Goal: Task Accomplishment & Management: Manage account settings

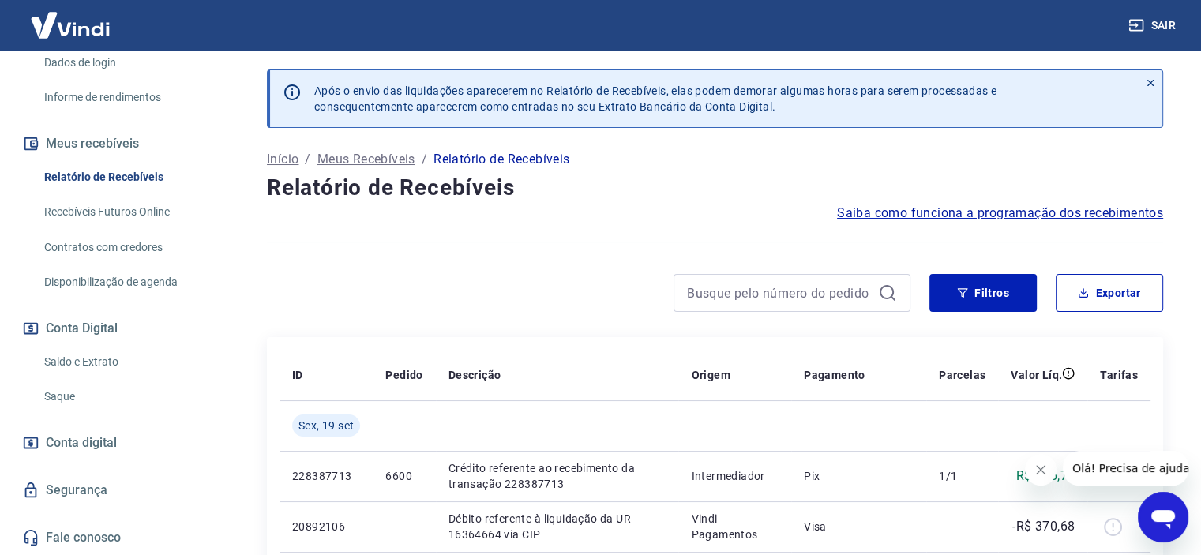
scroll to position [284, 0]
click at [132, 364] on link "Saldo e Extrato" at bounding box center [127, 362] width 179 height 32
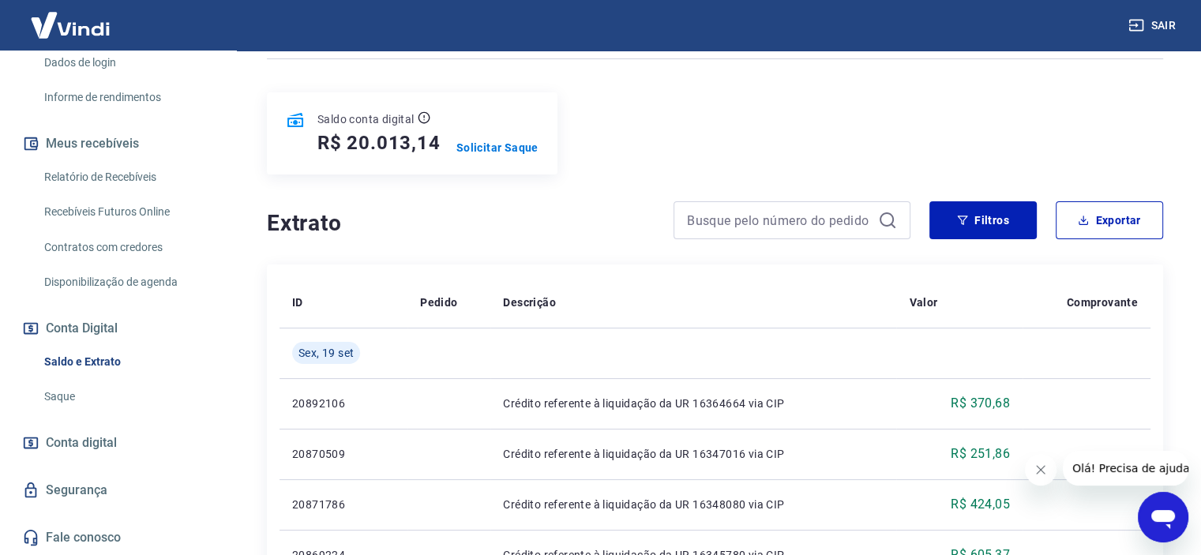
scroll to position [166, 0]
click at [513, 148] on p "Solicitar Saque" at bounding box center [498, 146] width 82 height 16
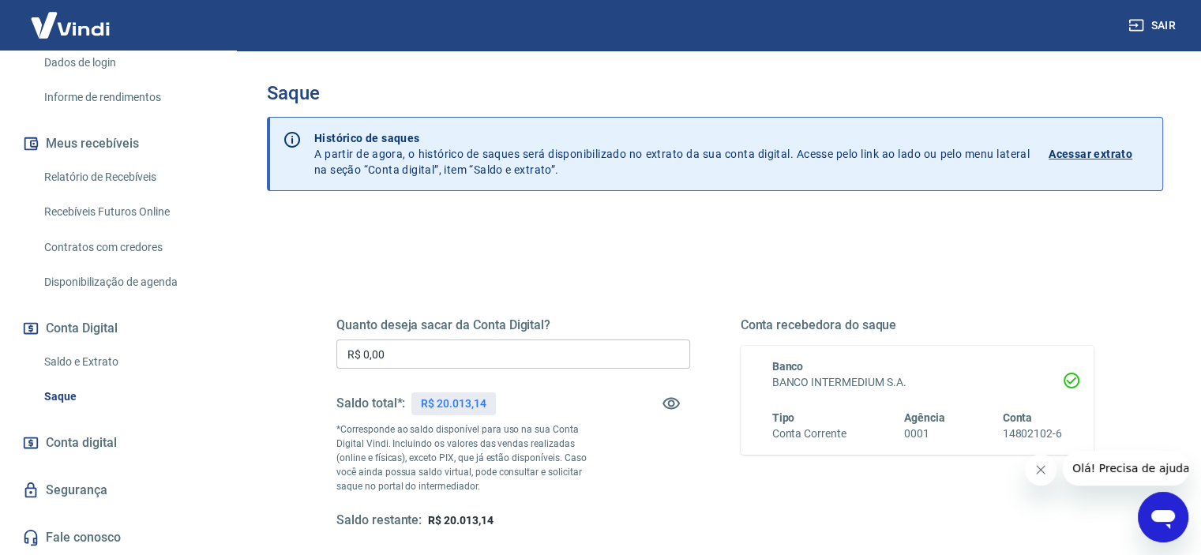
click at [514, 337] on div "Quanto deseja sacar da Conta Digital? R$ 0,00 ​ Saldo total*: R$ 20.013,14 *Cor…" at bounding box center [513, 424] width 354 height 212
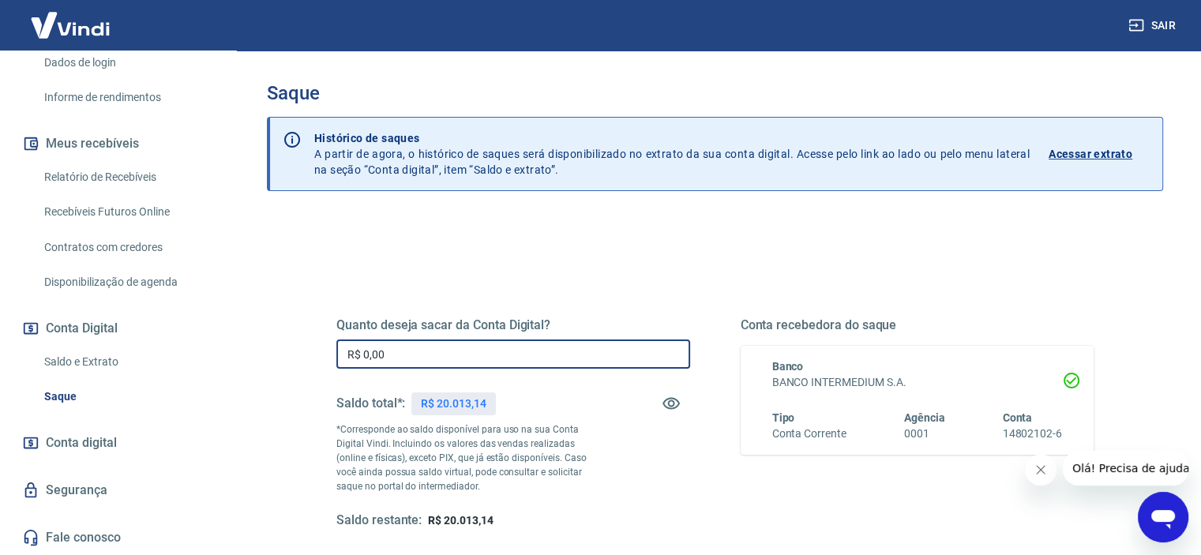
click at [509, 354] on input "R$ 0,00" at bounding box center [513, 354] width 354 height 29
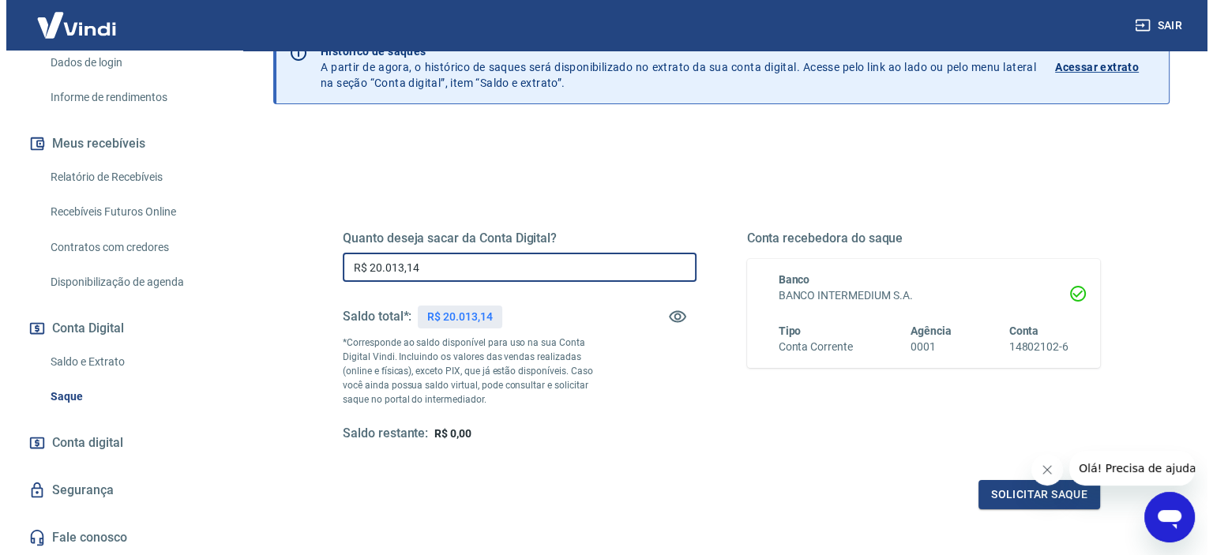
scroll to position [88, 0]
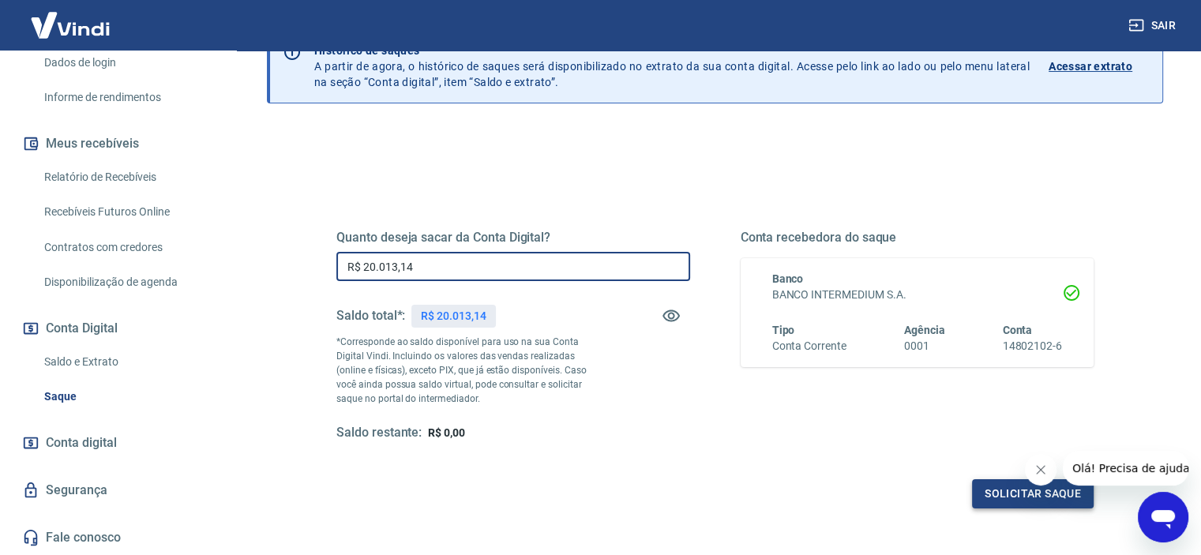
type input "R$ 20.013,14"
click at [1020, 491] on button "Solicitar saque" at bounding box center [1033, 493] width 122 height 29
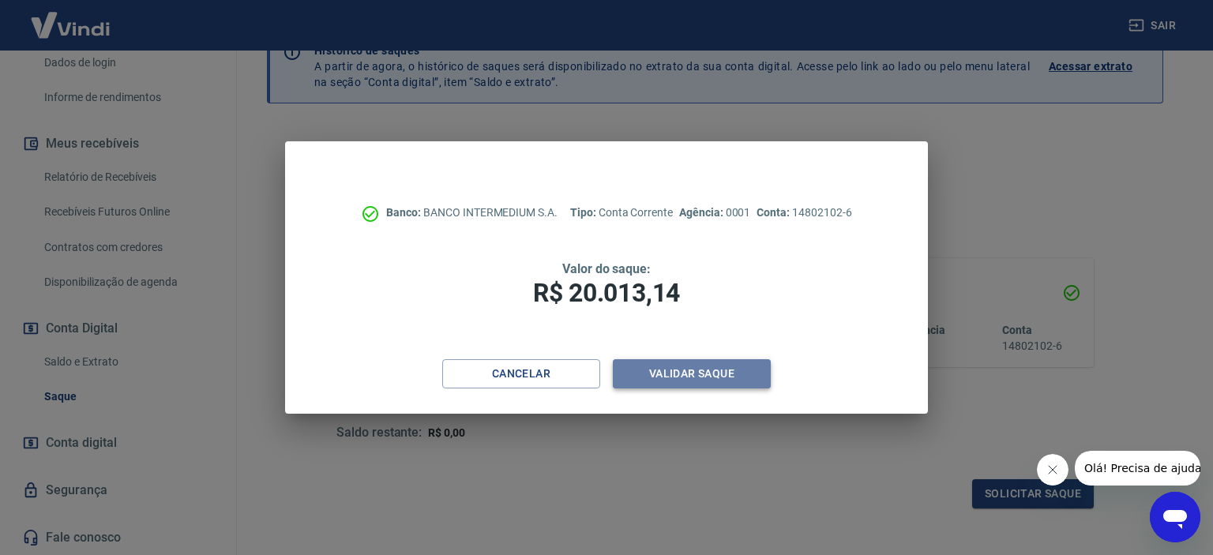
click at [713, 368] on button "Validar saque" at bounding box center [692, 373] width 158 height 29
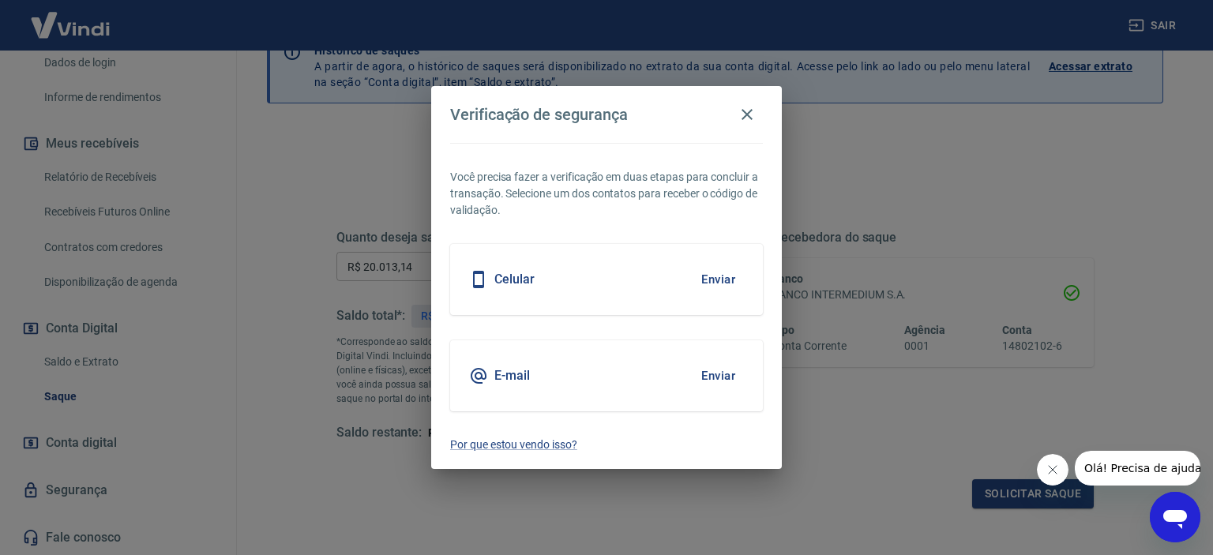
drag, startPoint x: 543, startPoint y: 284, endPoint x: 729, endPoint y: 278, distance: 186.5
click at [729, 278] on div "Celular Enviar" at bounding box center [606, 279] width 313 height 71
click at [729, 278] on button "Enviar" at bounding box center [718, 279] width 51 height 33
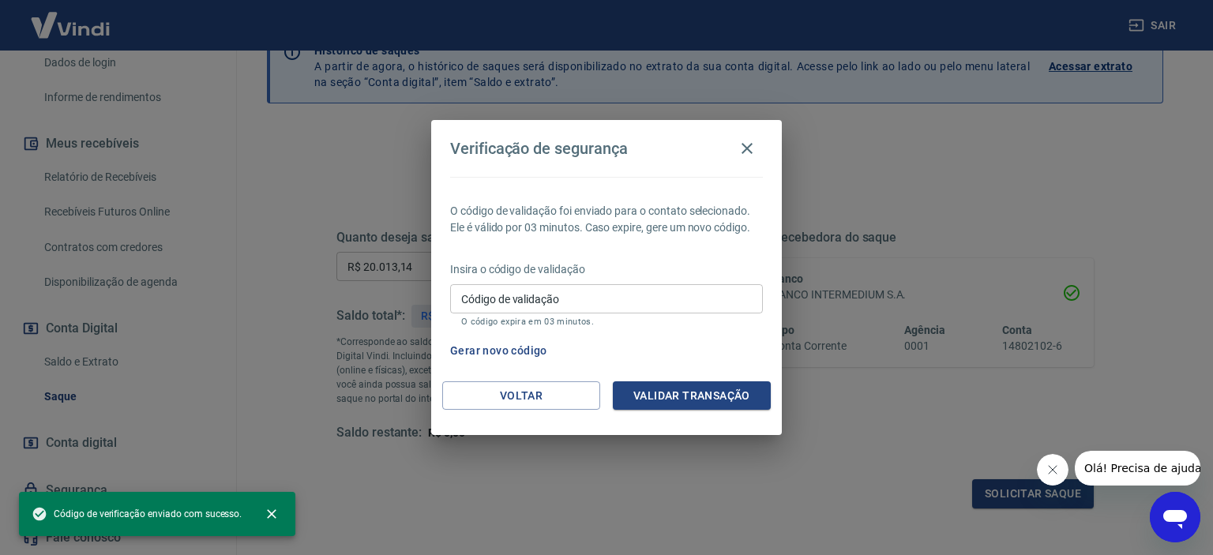
click at [626, 302] on input "Código de validação" at bounding box center [606, 298] width 313 height 29
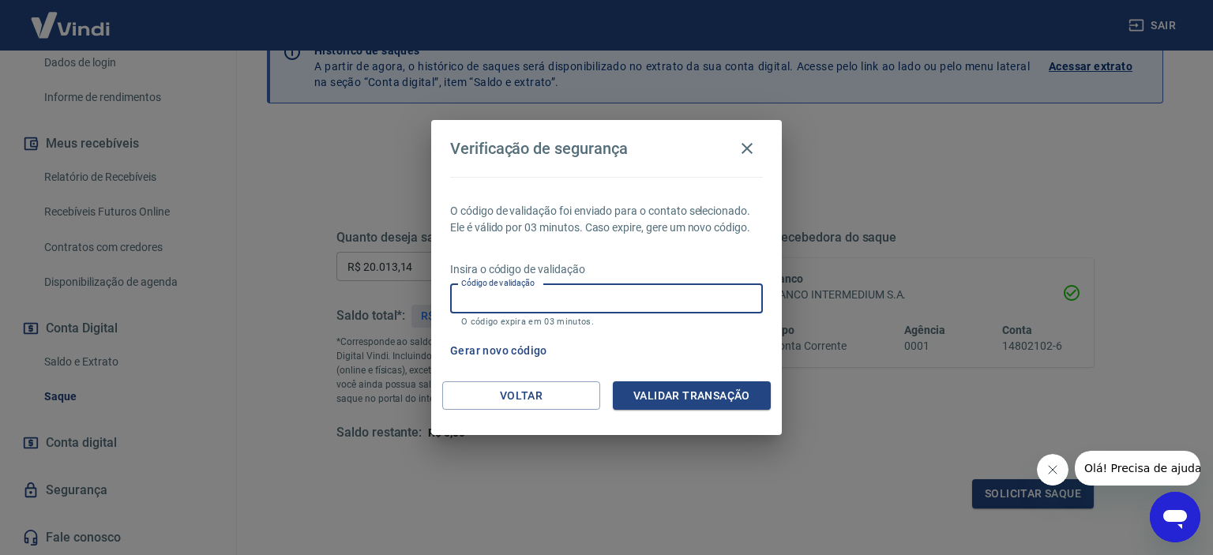
click at [619, 296] on input "Código de validação" at bounding box center [606, 298] width 313 height 29
click at [711, 340] on div "Gerar novo código" at bounding box center [603, 350] width 319 height 29
click at [635, 298] on input "Código de validação" at bounding box center [606, 298] width 313 height 29
click at [689, 337] on div "Gerar novo código" at bounding box center [603, 350] width 319 height 29
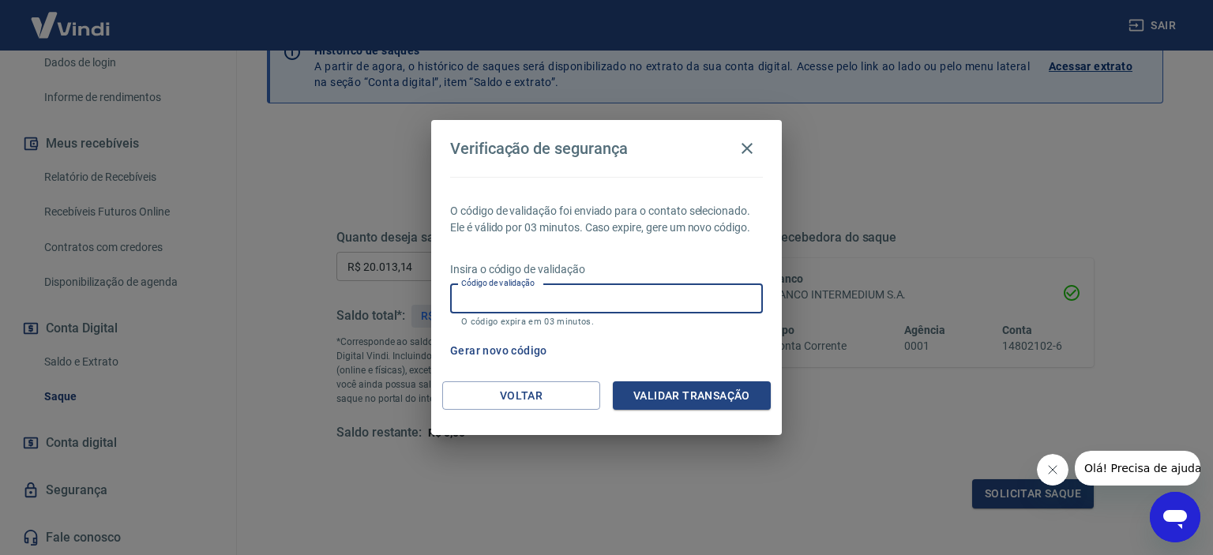
click at [568, 298] on input "Código de validação" at bounding box center [606, 298] width 313 height 29
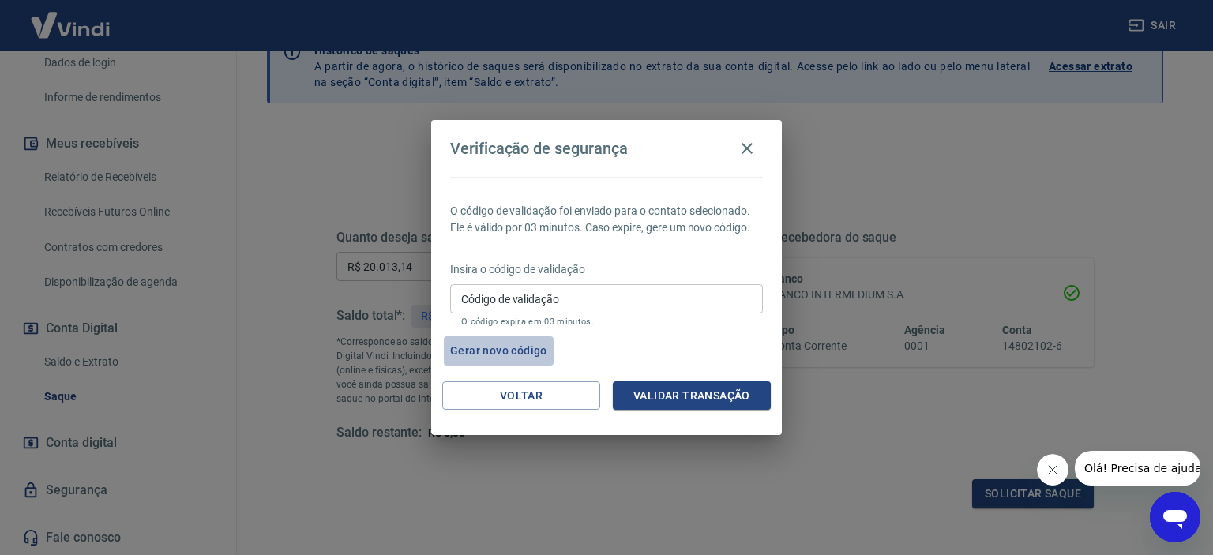
click at [490, 356] on button "Gerar novo código" at bounding box center [499, 350] width 110 height 29
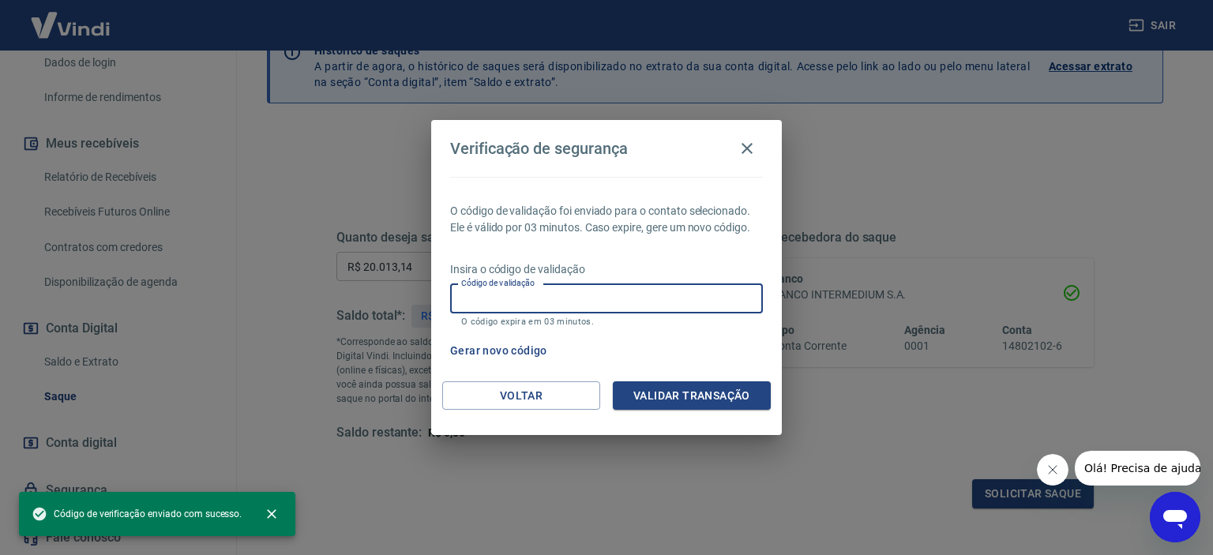
click at [565, 293] on input "Código de validação" at bounding box center [606, 298] width 313 height 29
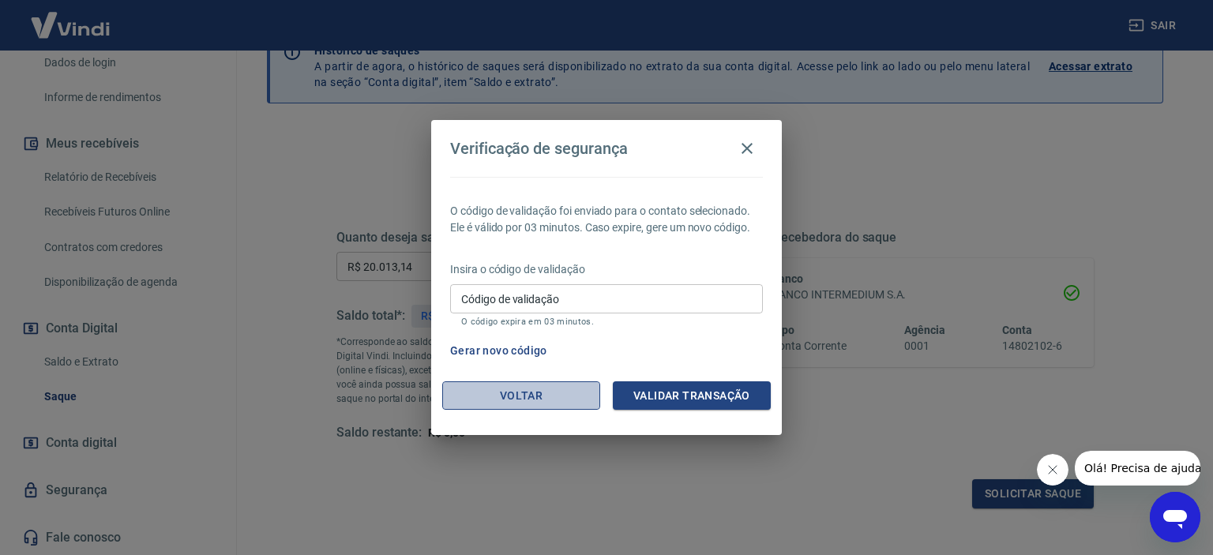
click at [499, 399] on button "Voltar" at bounding box center [521, 395] width 158 height 29
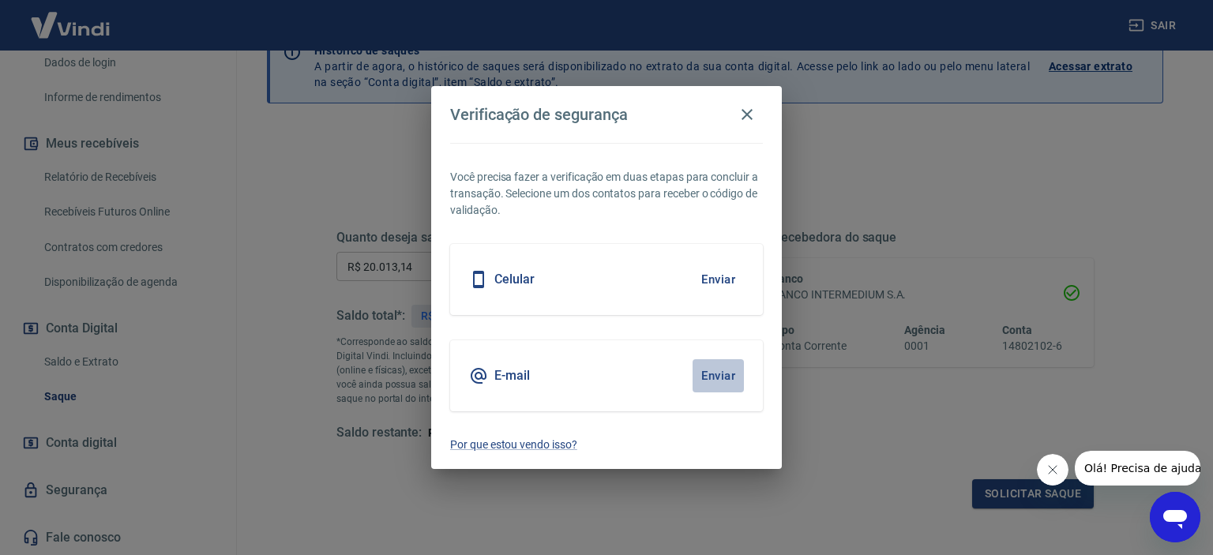
click at [719, 375] on button "Enviar" at bounding box center [718, 375] width 51 height 33
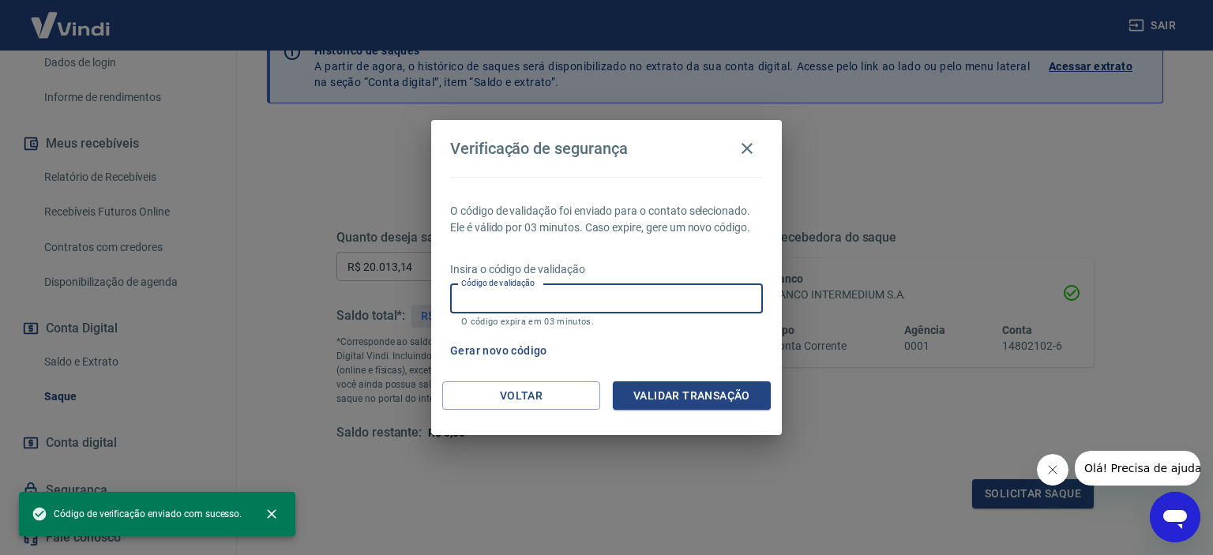
click at [594, 299] on input "Código de validação" at bounding box center [606, 298] width 313 height 29
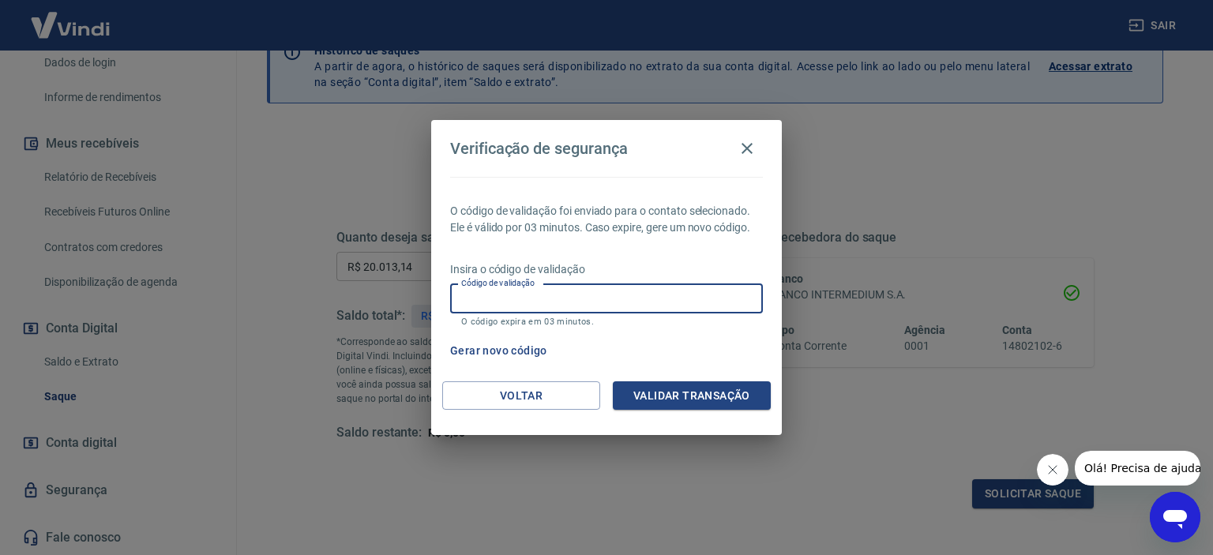
click at [562, 302] on input "Código de validação" at bounding box center [606, 298] width 313 height 29
type input "204162"
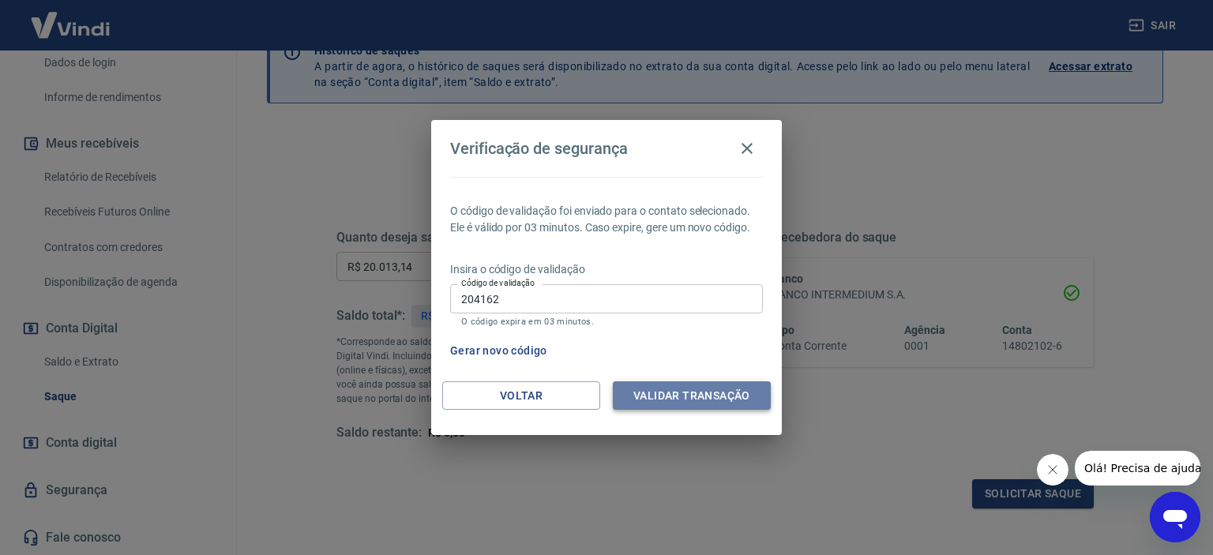
click at [686, 396] on button "Validar transação" at bounding box center [692, 395] width 158 height 29
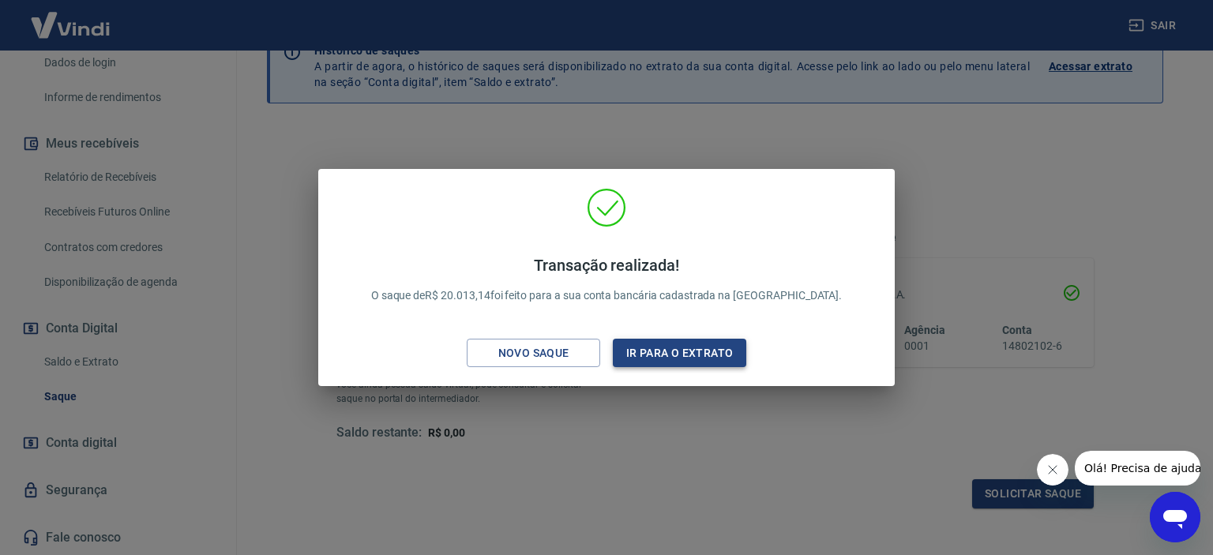
click at [689, 357] on button "Ir para o extrato" at bounding box center [679, 353] width 133 height 29
